Goal: Check status

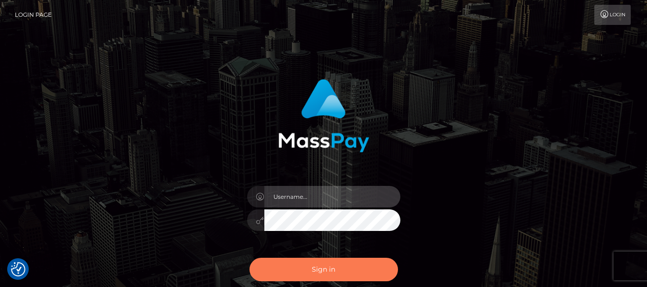
type input "dragon.rush"
click at [336, 263] on button "Sign in" at bounding box center [324, 269] width 148 height 23
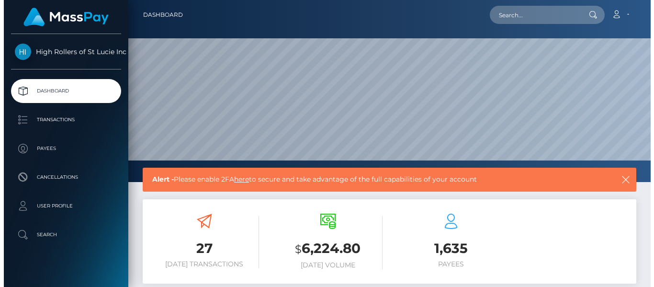
scroll to position [170, 157]
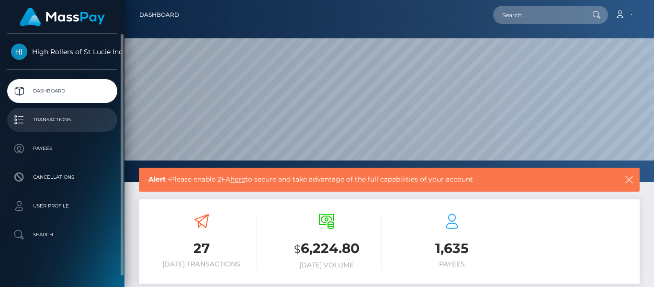
click at [89, 122] on p "Transactions" at bounding box center [62, 120] width 102 height 14
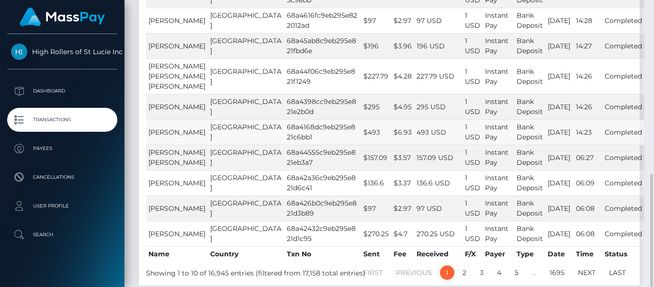
scroll to position [239, 0]
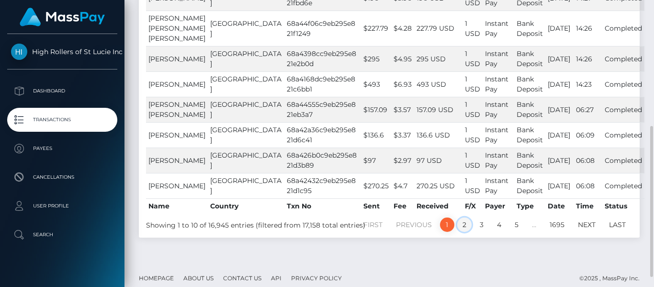
click at [464, 232] on link "2" at bounding box center [464, 224] width 14 height 14
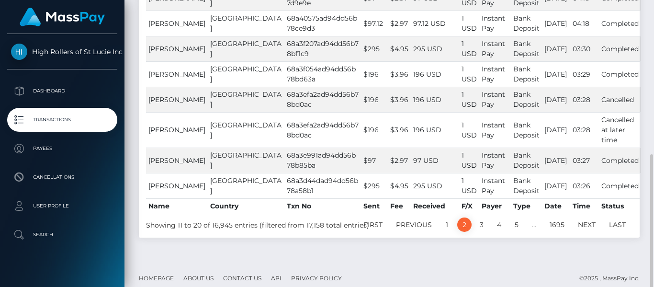
scroll to position [258, 0]
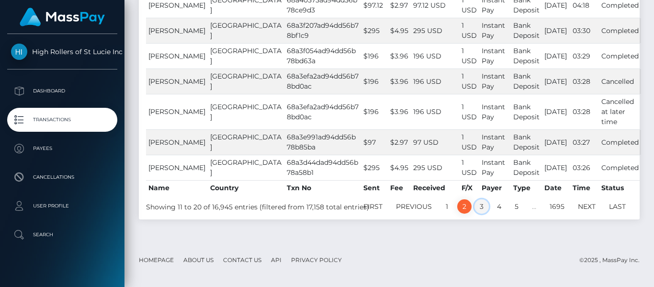
click at [483, 214] on link "3" at bounding box center [482, 206] width 14 height 14
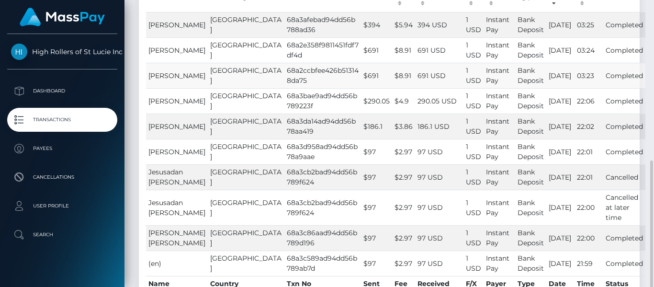
scroll to position [210, 0]
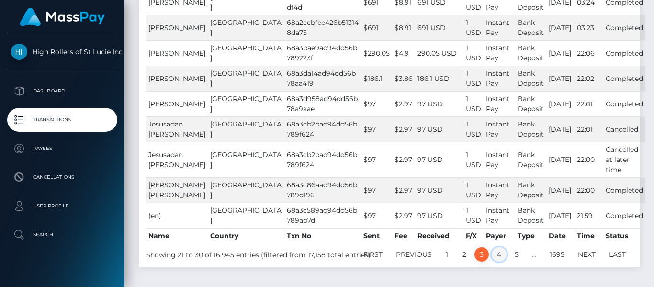
click at [499, 253] on link "4" at bounding box center [499, 254] width 15 height 14
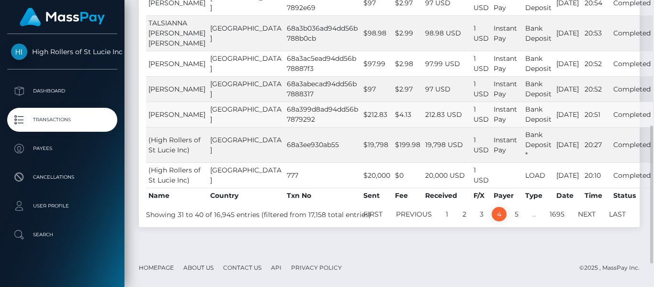
scroll to position [116, 0]
